Goal: Find specific page/section: Find specific page/section

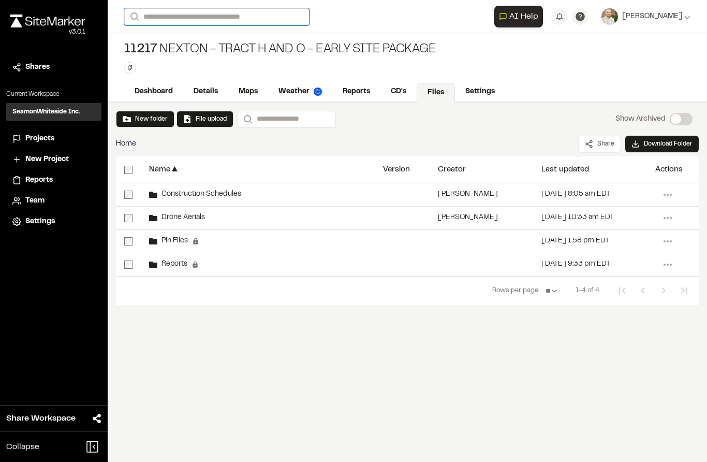
click at [165, 15] on input "Search" at bounding box center [216, 16] width 185 height 17
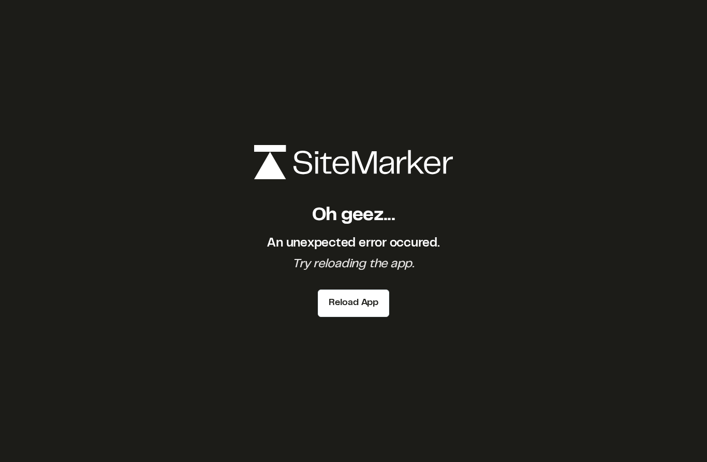
click at [373, 317] on button "Reload App" at bounding box center [353, 302] width 71 height 27
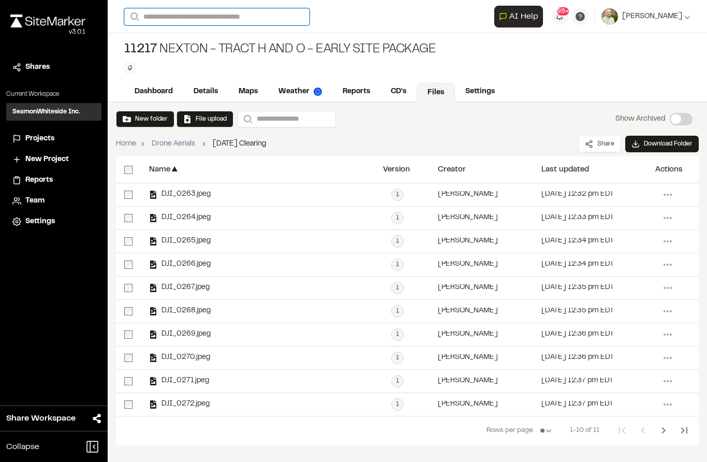
click at [172, 21] on input "Search" at bounding box center [216, 16] width 185 height 17
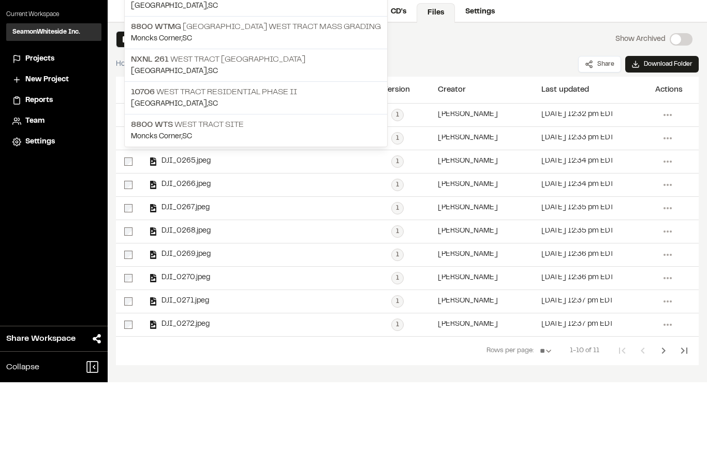
type input "**********"
click at [145, 178] on p "[GEOGRAPHIC_DATA] , [GEOGRAPHIC_DATA]" at bounding box center [256, 183] width 250 height 11
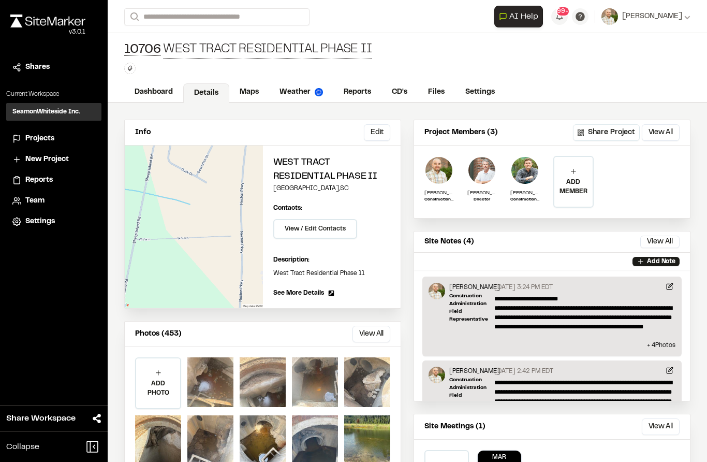
click at [207, 379] on div at bounding box center [210, 382] width 46 height 50
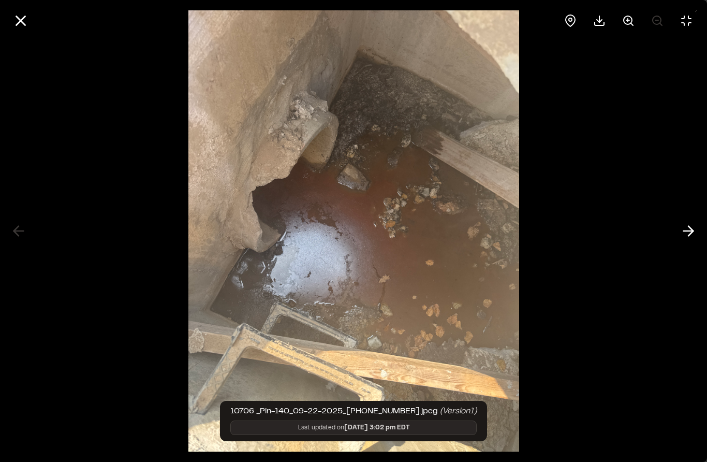
click at [611, 92] on div at bounding box center [353, 231] width 707 height 462
click at [601, 9] on div at bounding box center [599, 20] width 25 height 25
click at [19, 12] on icon at bounding box center [21, 21] width 18 height 18
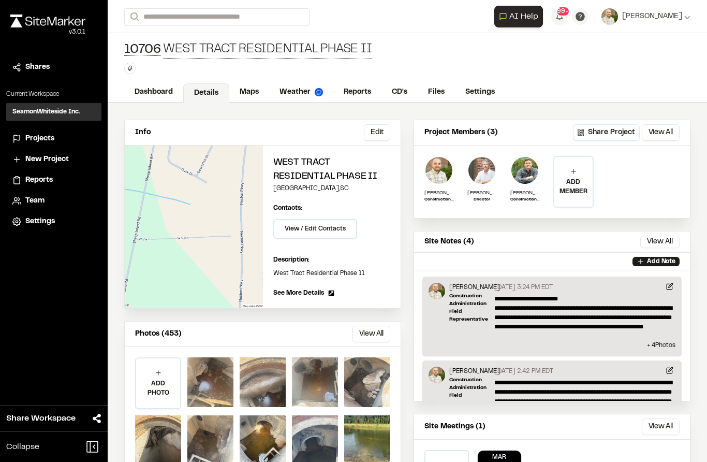
click at [267, 385] on div at bounding box center [263, 382] width 46 height 50
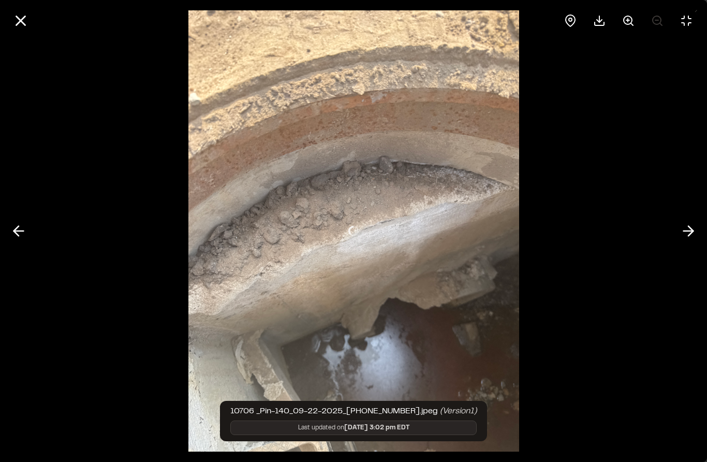
click at [24, 12] on icon at bounding box center [21, 21] width 18 height 18
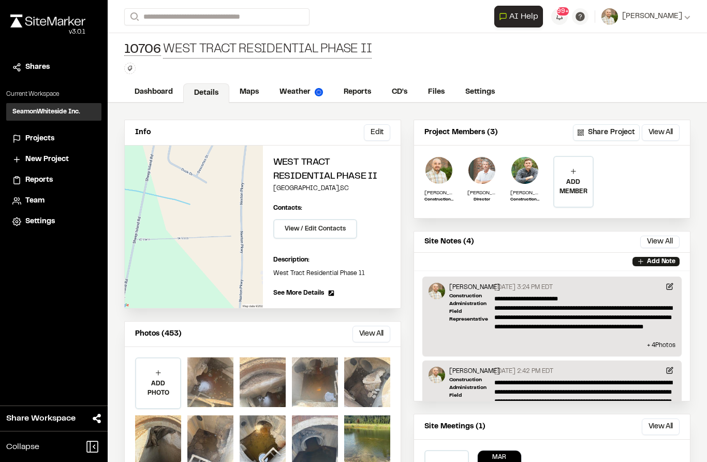
click at [26, 9] on div "Close sidebar v 3.0.1" at bounding box center [54, 32] width 108 height 49
click at [321, 380] on div at bounding box center [315, 382] width 46 height 50
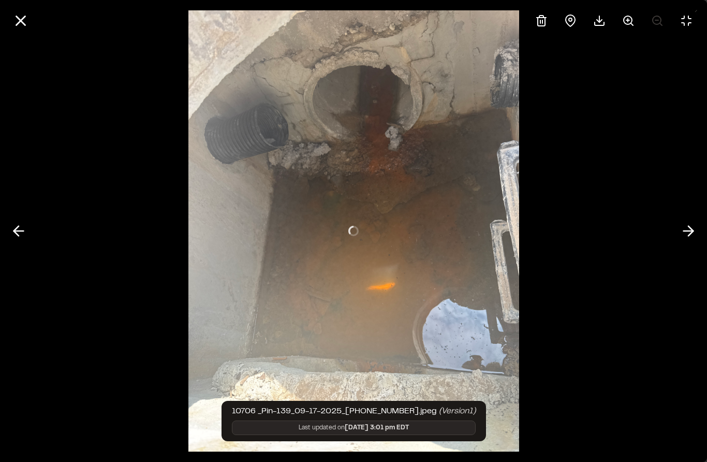
click at [16, 12] on icon at bounding box center [21, 21] width 18 height 18
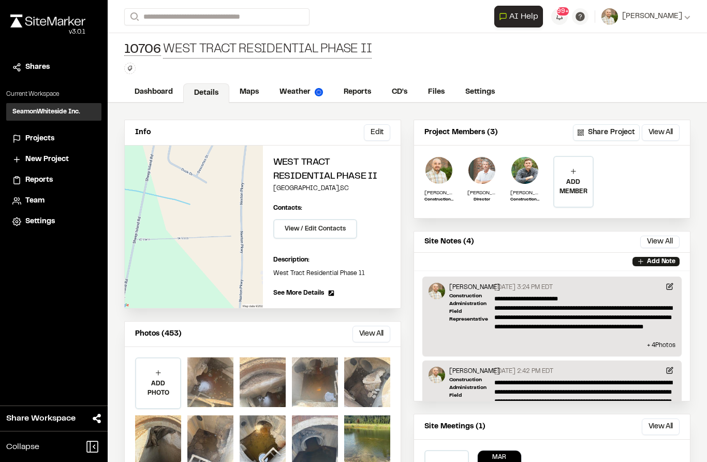
click at [374, 380] on div at bounding box center [367, 382] width 46 height 50
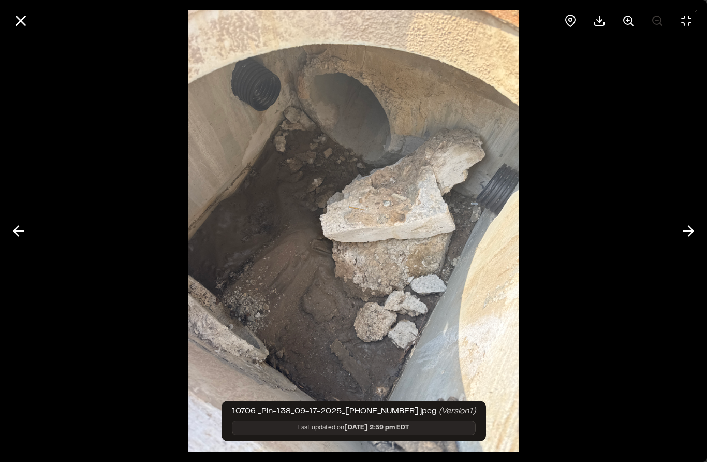
click at [604, 8] on div at bounding box center [599, 20] width 25 height 25
click at [23, 12] on icon at bounding box center [21, 21] width 18 height 18
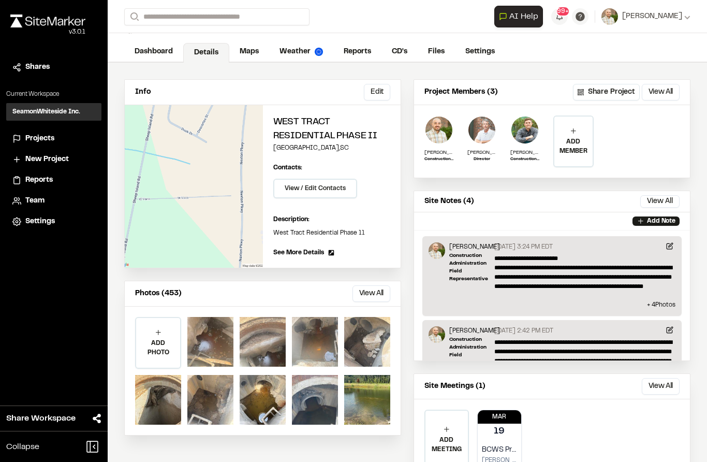
scroll to position [40, 0]
click at [207, 395] on div at bounding box center [210, 400] width 46 height 50
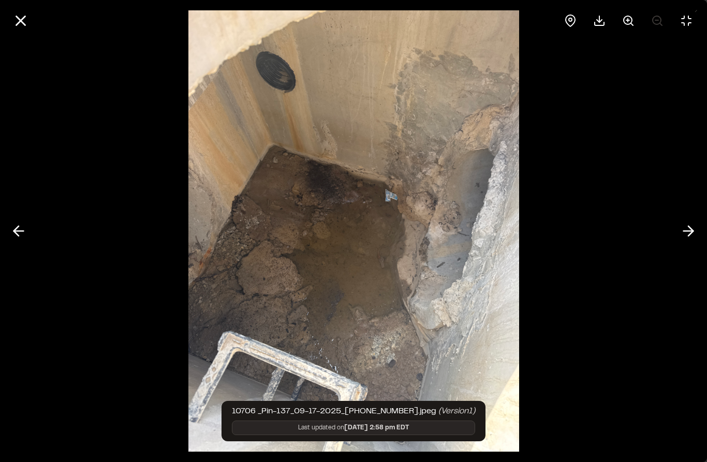
click at [602, 9] on div at bounding box center [599, 20] width 25 height 25
click at [19, 12] on icon at bounding box center [21, 21] width 18 height 18
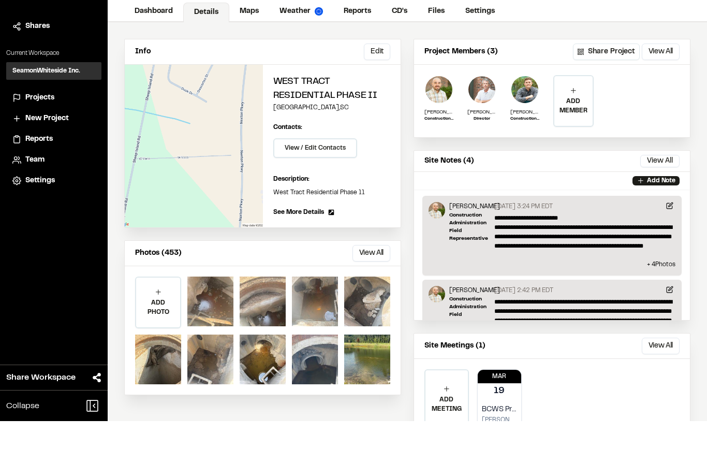
scroll to position [41, 0]
click at [205, 375] on div at bounding box center [210, 400] width 46 height 50
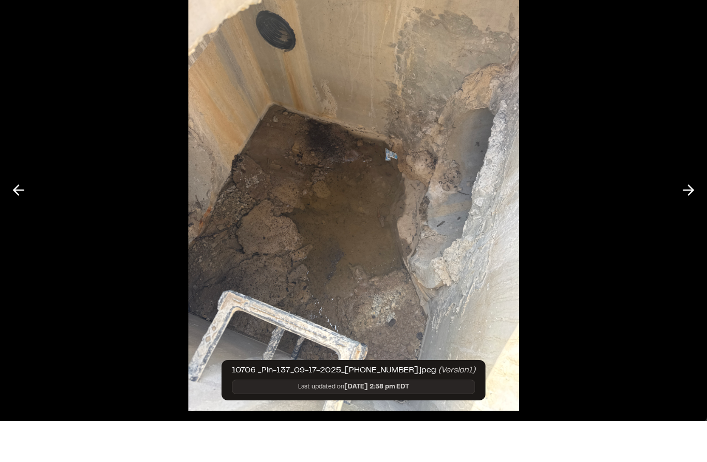
click at [616, 50] on div at bounding box center [353, 231] width 707 height 462
click at [25, 175] on div at bounding box center [353, 231] width 707 height 462
click at [22, 222] on icon at bounding box center [18, 231] width 17 height 18
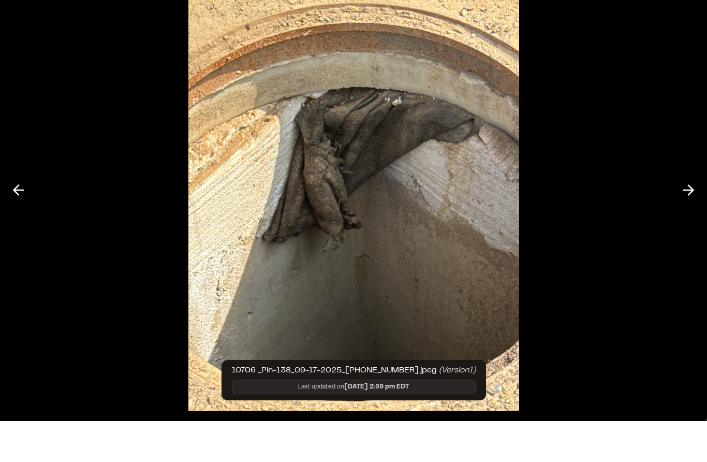
scroll to position [0, 0]
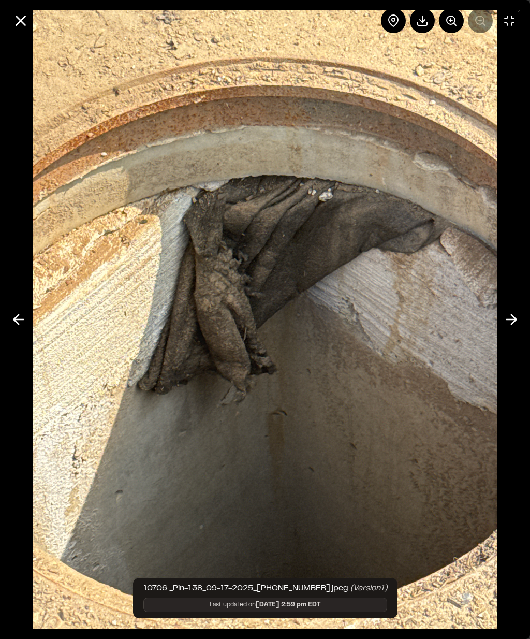
click at [422, 14] on icon at bounding box center [422, 20] width 12 height 12
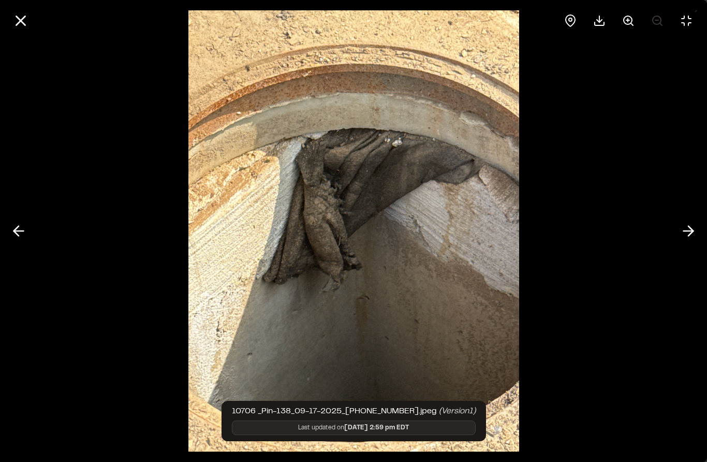
click at [687, 234] on icon at bounding box center [688, 231] width 17 height 18
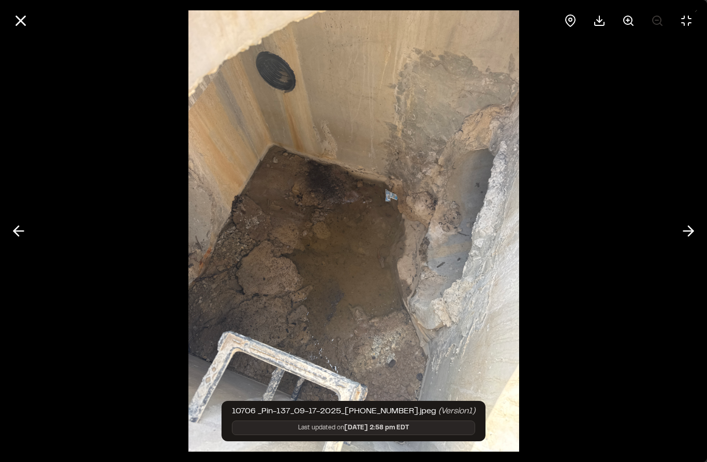
click at [686, 222] on icon at bounding box center [688, 231] width 17 height 18
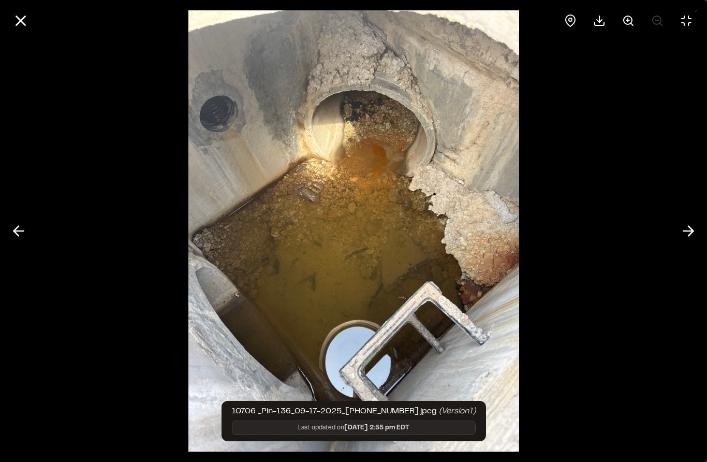
click at [599, 10] on div at bounding box center [599, 20] width 25 height 25
click at [685, 242] on button at bounding box center [688, 230] width 25 height 25
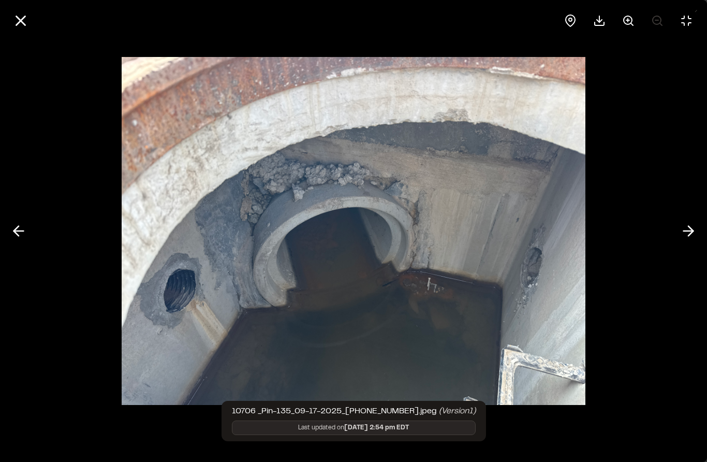
click at [683, 232] on icon at bounding box center [688, 231] width 17 height 18
